Goal: Task Accomplishment & Management: Use online tool/utility

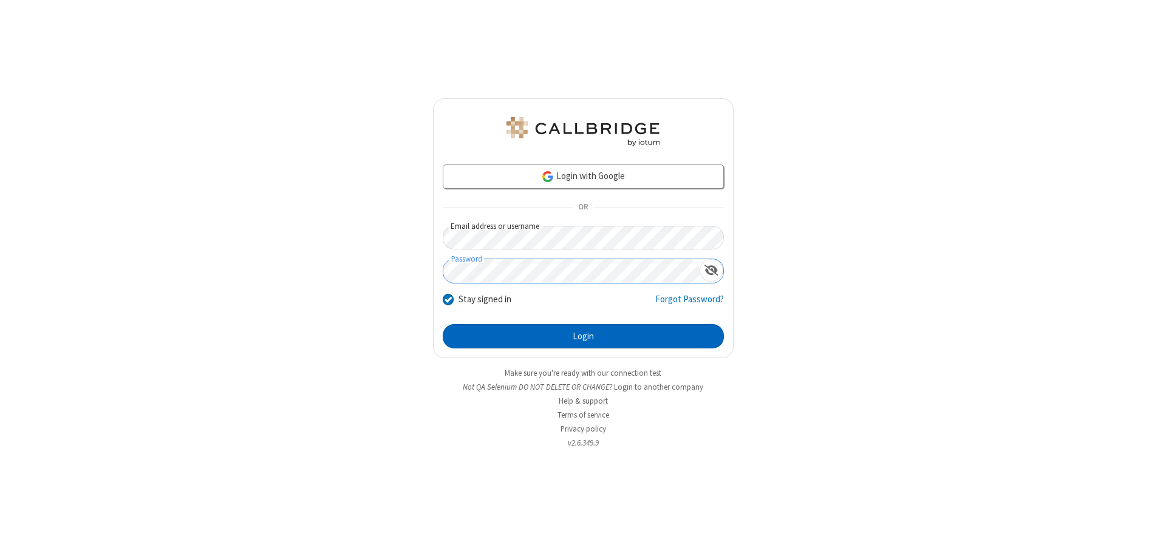
click at [583, 336] on button "Login" at bounding box center [583, 336] width 281 height 24
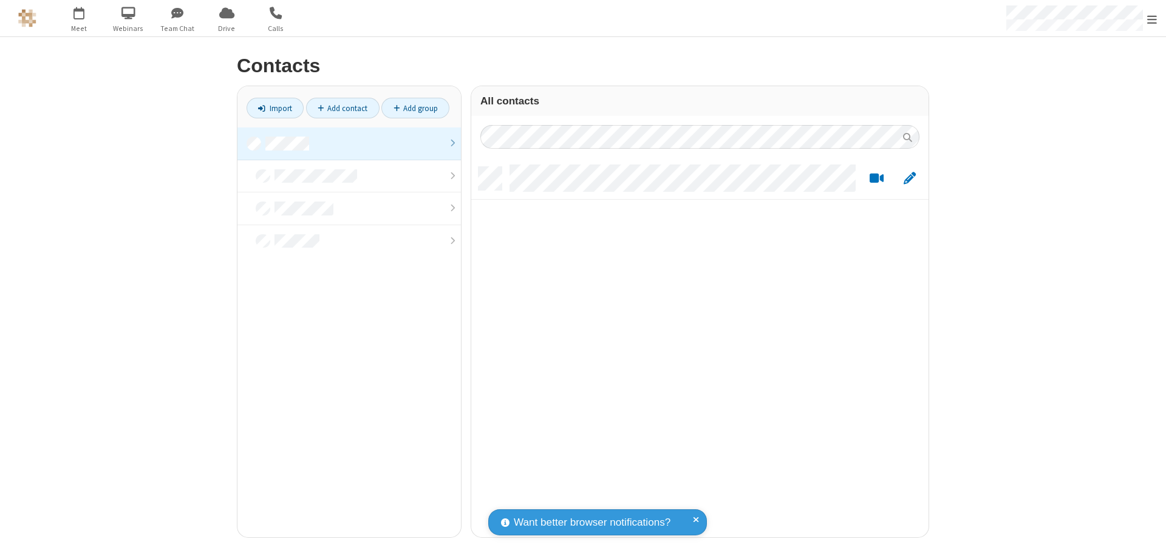
scroll to position [370, 448]
click at [349, 143] on link at bounding box center [348, 144] width 223 height 33
click at [275, 108] on link "Import" at bounding box center [275, 108] width 57 height 21
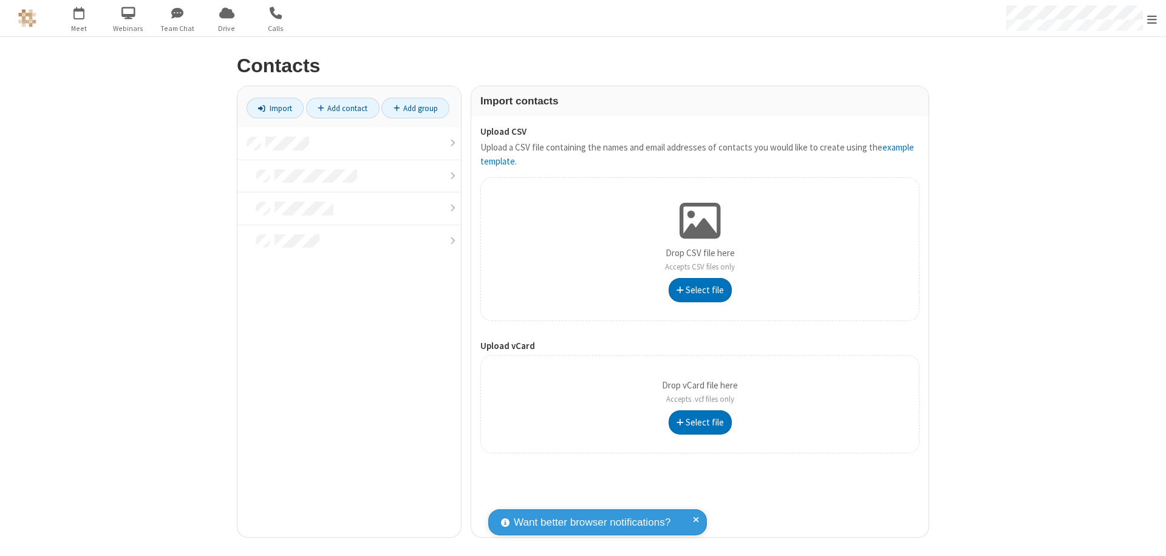
type input "C:\fakepath\address_book_contacts.csv"
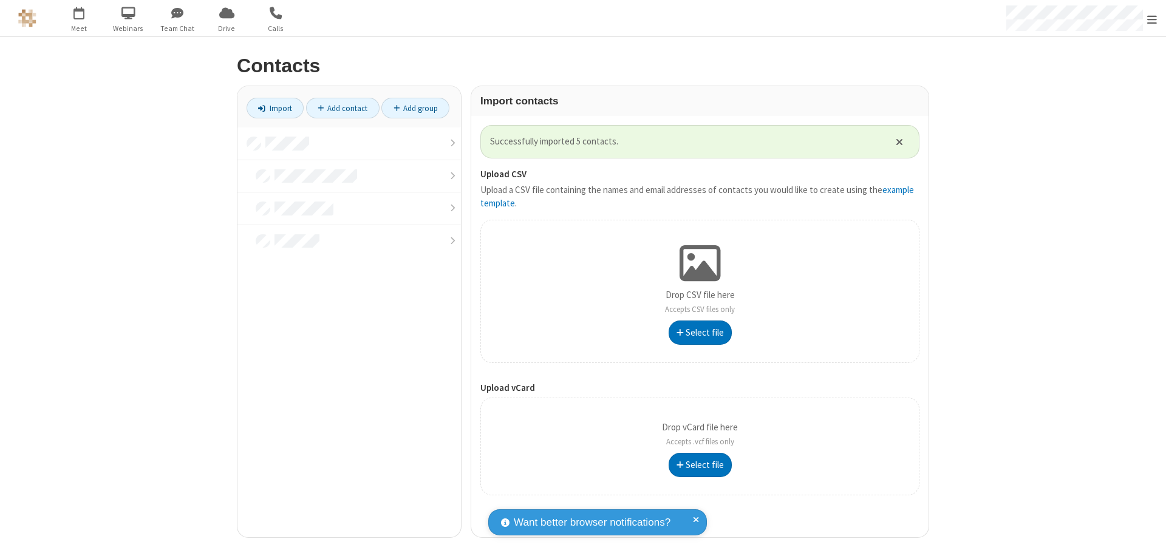
click at [349, 143] on link at bounding box center [348, 144] width 223 height 33
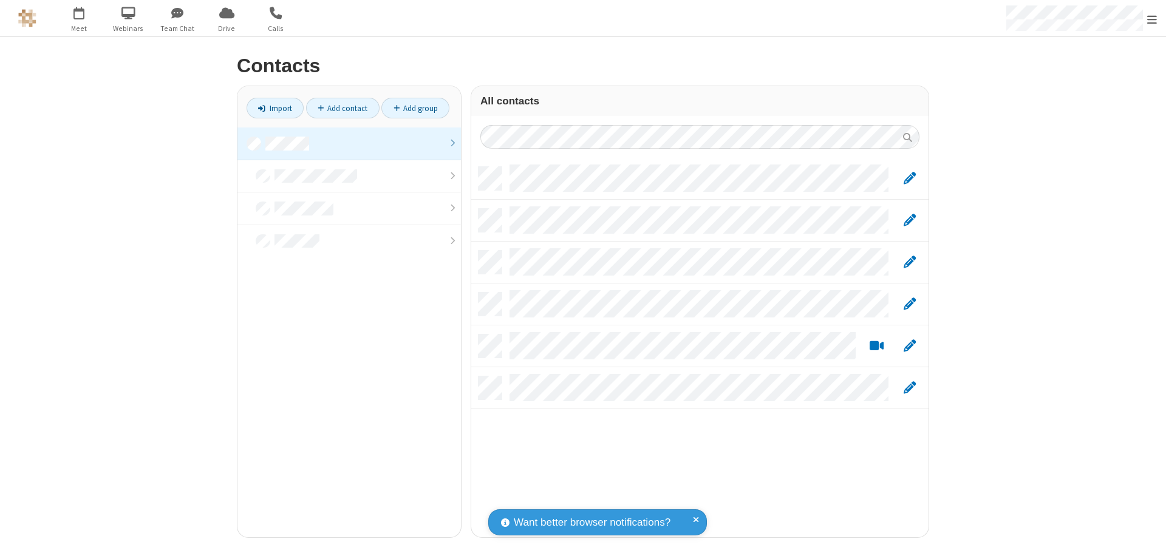
scroll to position [370, 448]
